Goal: Task Accomplishment & Management: Manage account settings

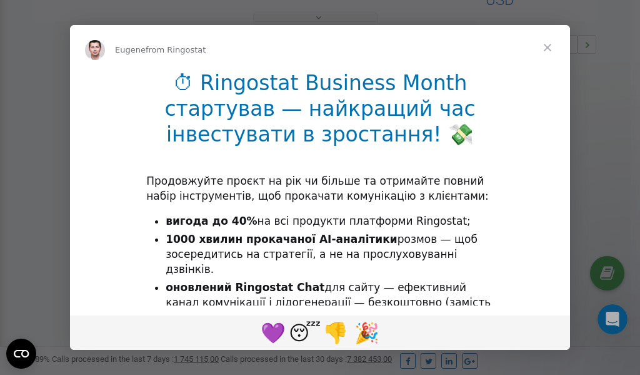
click at [548, 48] on span "Close" at bounding box center [547, 47] width 45 height 45
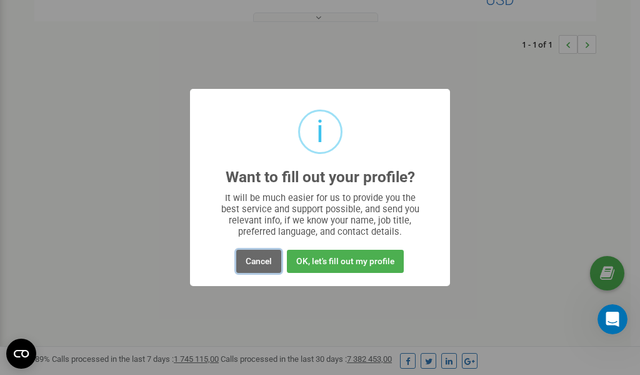
click at [259, 260] on button "Cancel" at bounding box center [258, 261] width 45 height 23
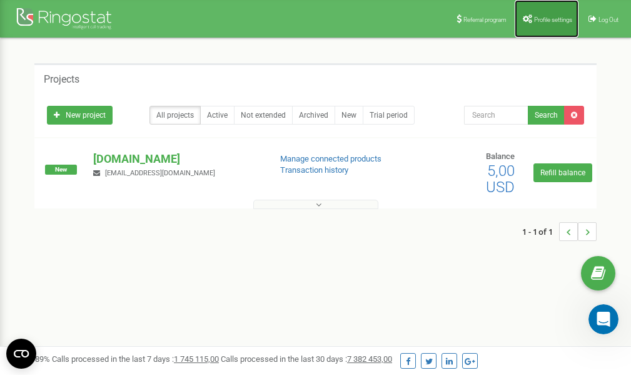
click at [537, 16] on span "Profile settings" at bounding box center [553, 19] width 38 height 7
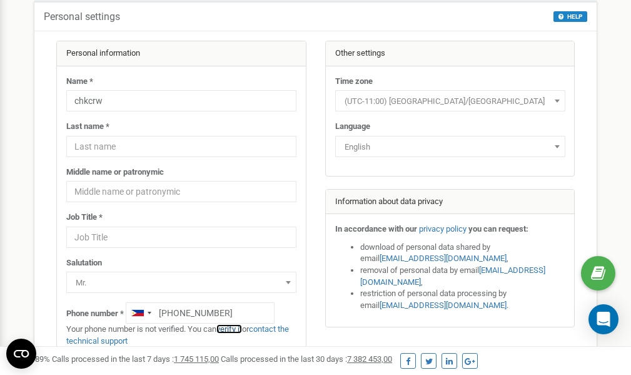
click at [233, 328] on link "verify it" at bounding box center [229, 328] width 26 height 9
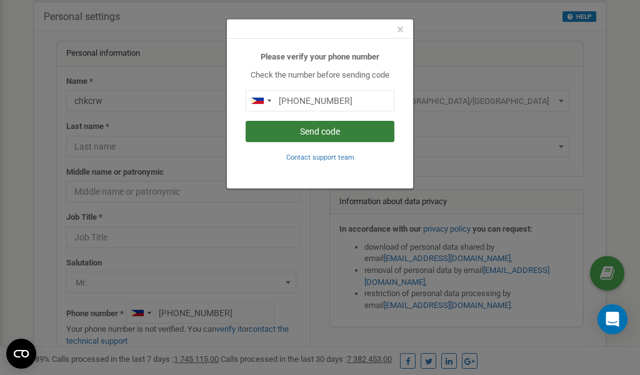
click at [313, 128] on button "Send code" at bounding box center [320, 131] width 149 height 21
